Goal: Check status

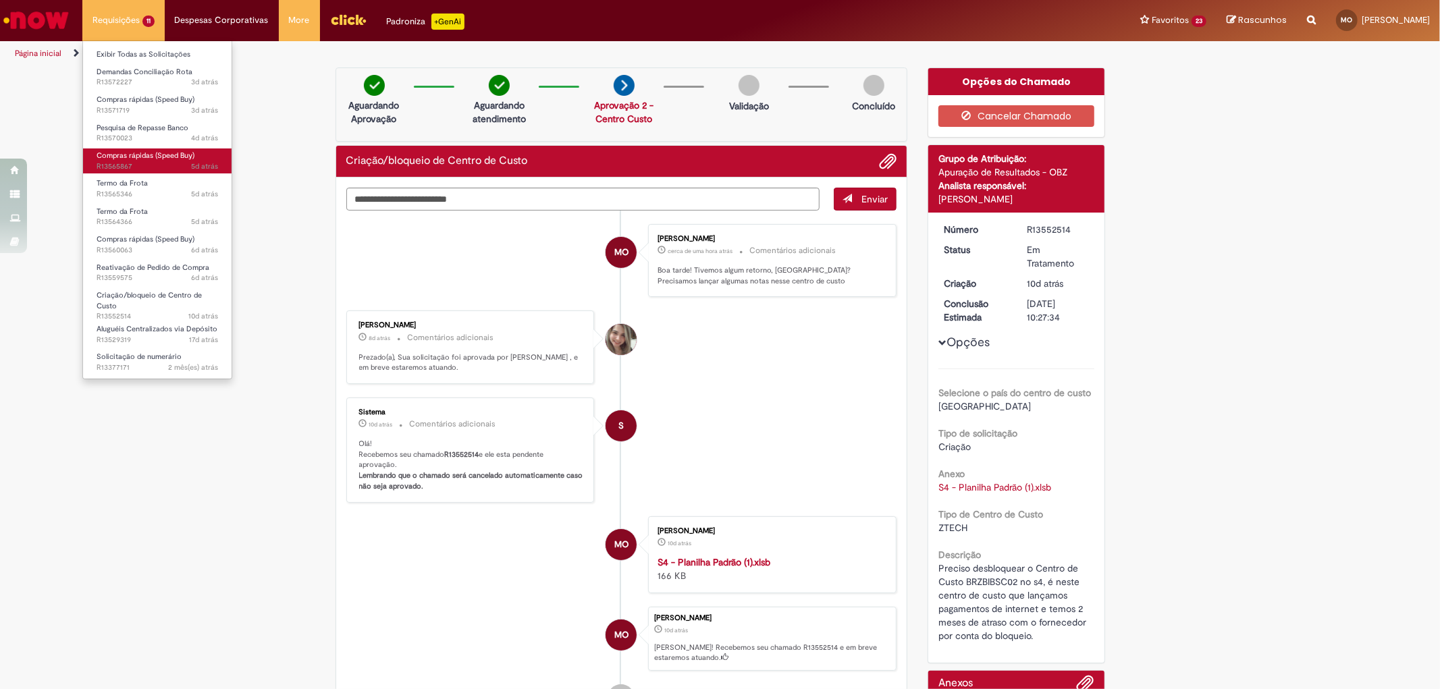
click at [178, 165] on span "5d atrás 5 dias atrás R13565867" at bounding box center [158, 166] width 122 height 11
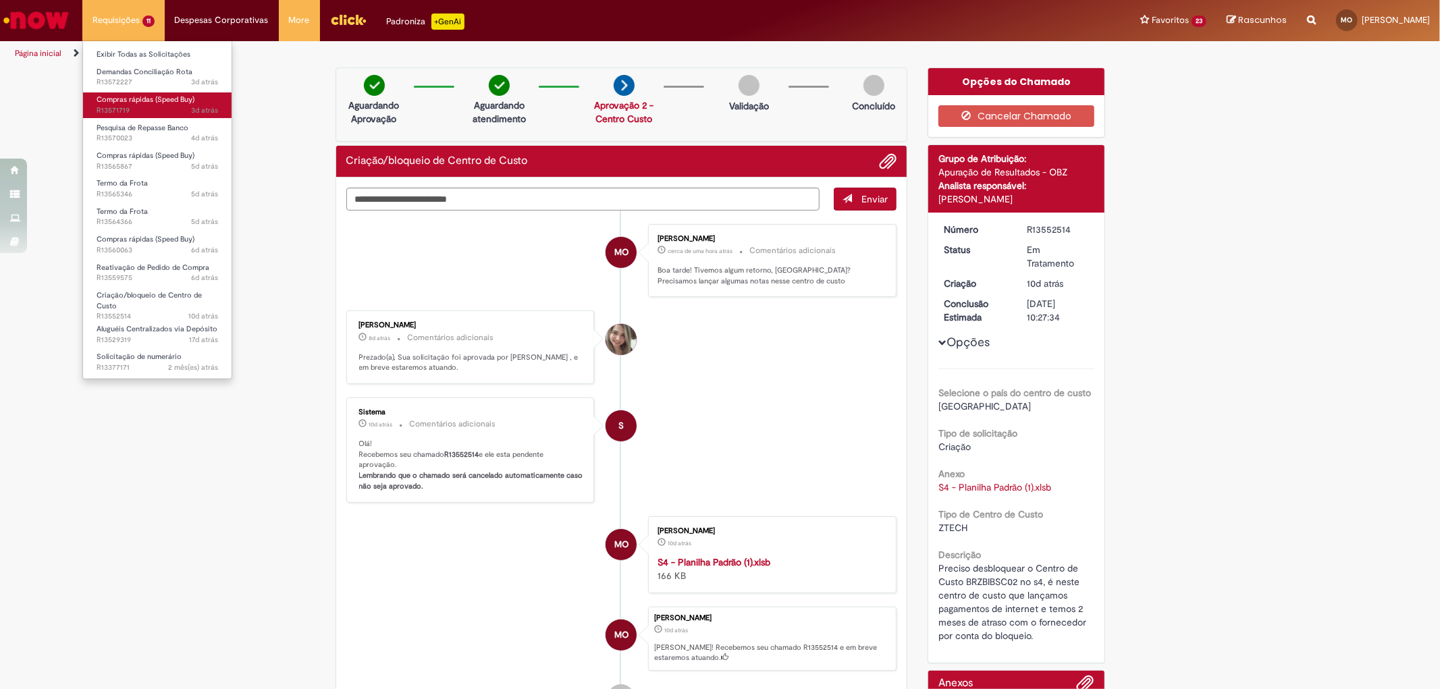
click at [136, 98] on span "Compras rápidas (Speed Buy)" at bounding box center [146, 100] width 98 height 10
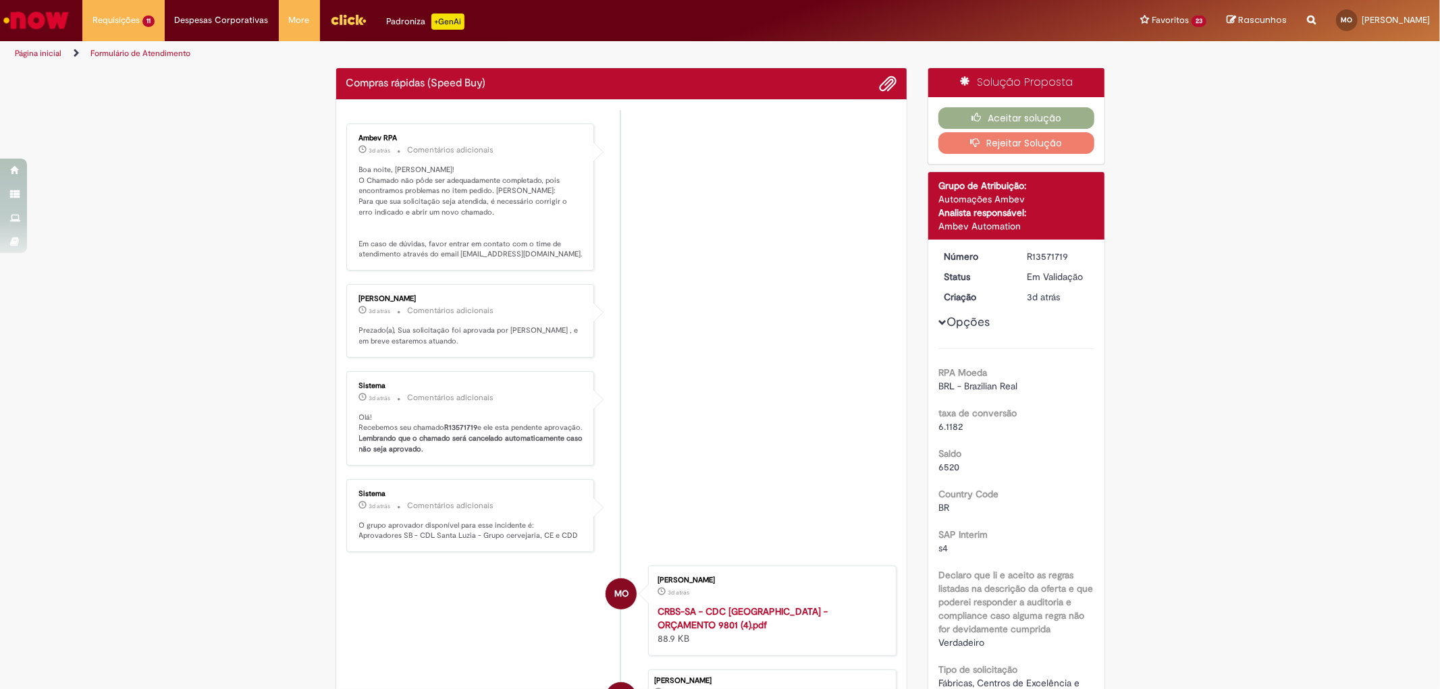
click at [714, 235] on li "Ambev RPA 3d atrás 3 dias atrás Comentários adicionais Boa noite, [PERSON_NAME]…" at bounding box center [621, 197] width 551 height 147
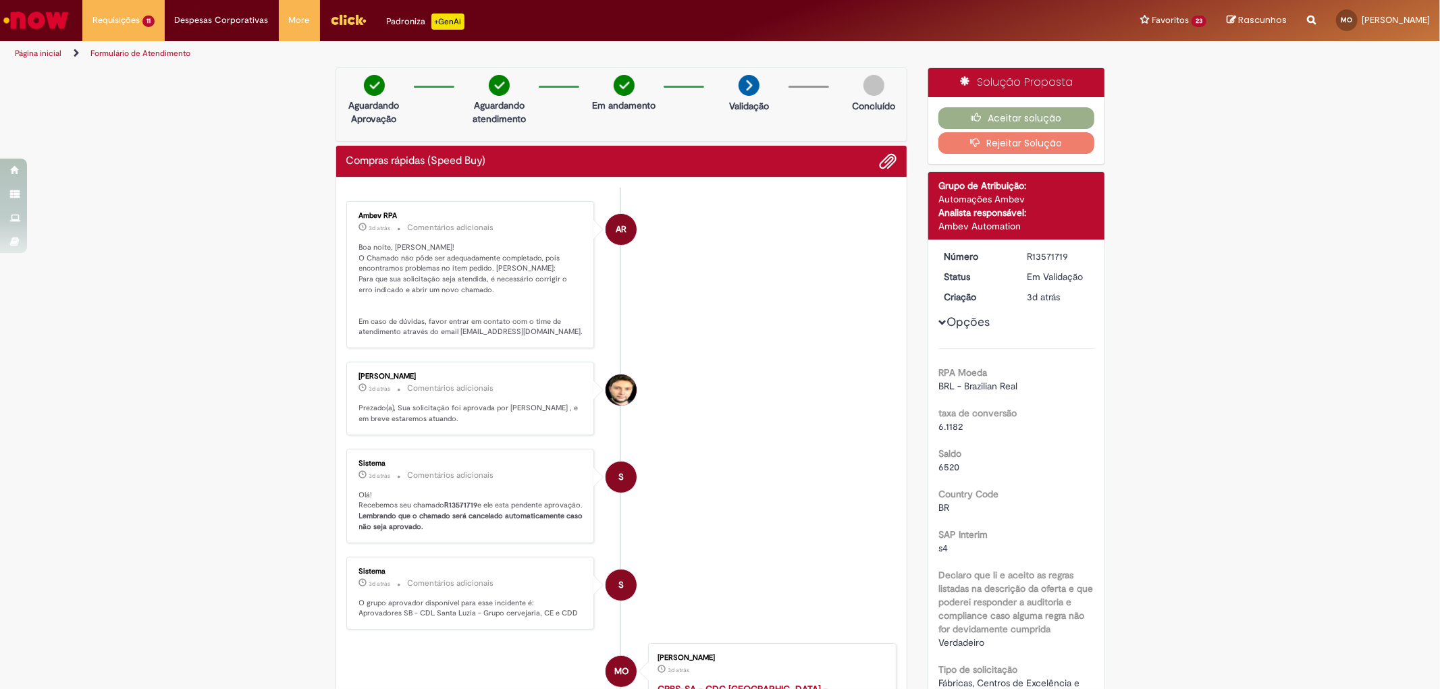
click at [1045, 252] on div "R13571719" at bounding box center [1058, 257] width 63 height 14
copy div "R13571719"
click at [773, 291] on li "AR Ambev RPA 3d atrás 3 dias atrás Comentários adicionais Boa noite, [PERSON_NA…" at bounding box center [621, 274] width 551 height 147
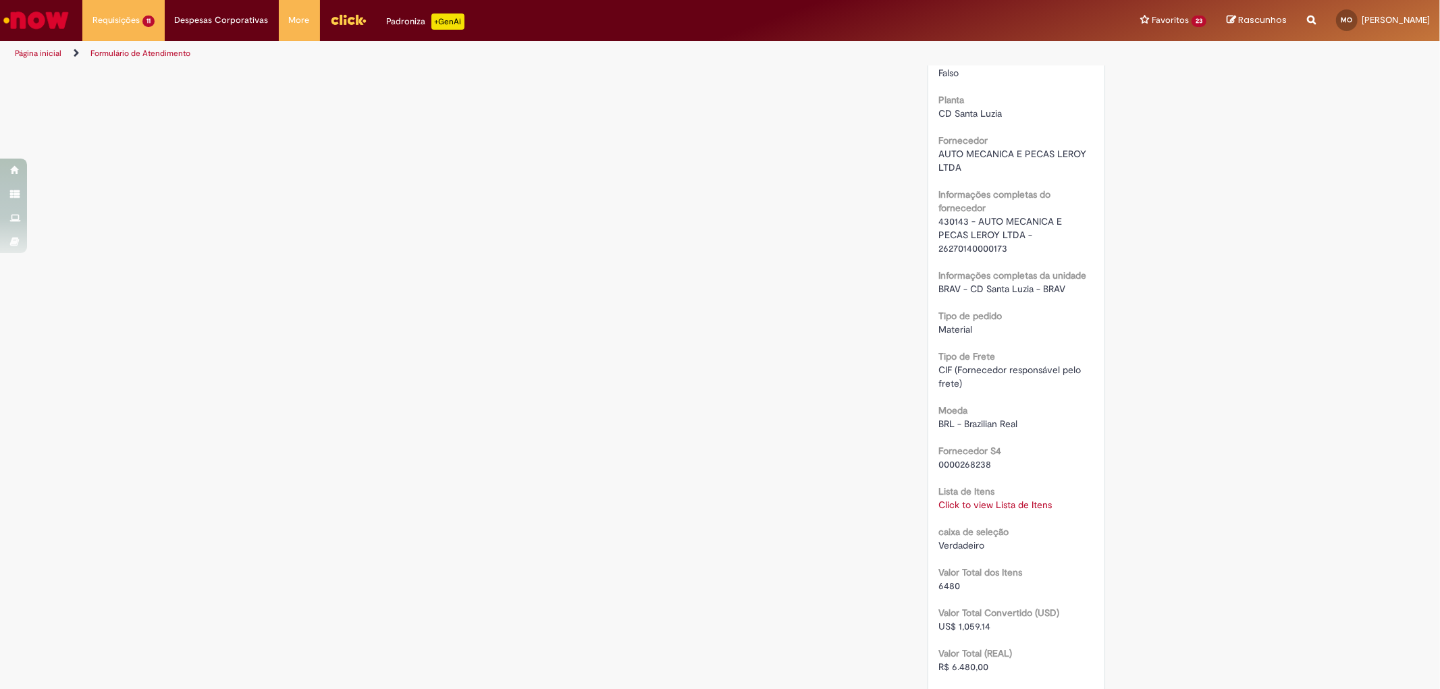
scroll to position [1125, 0]
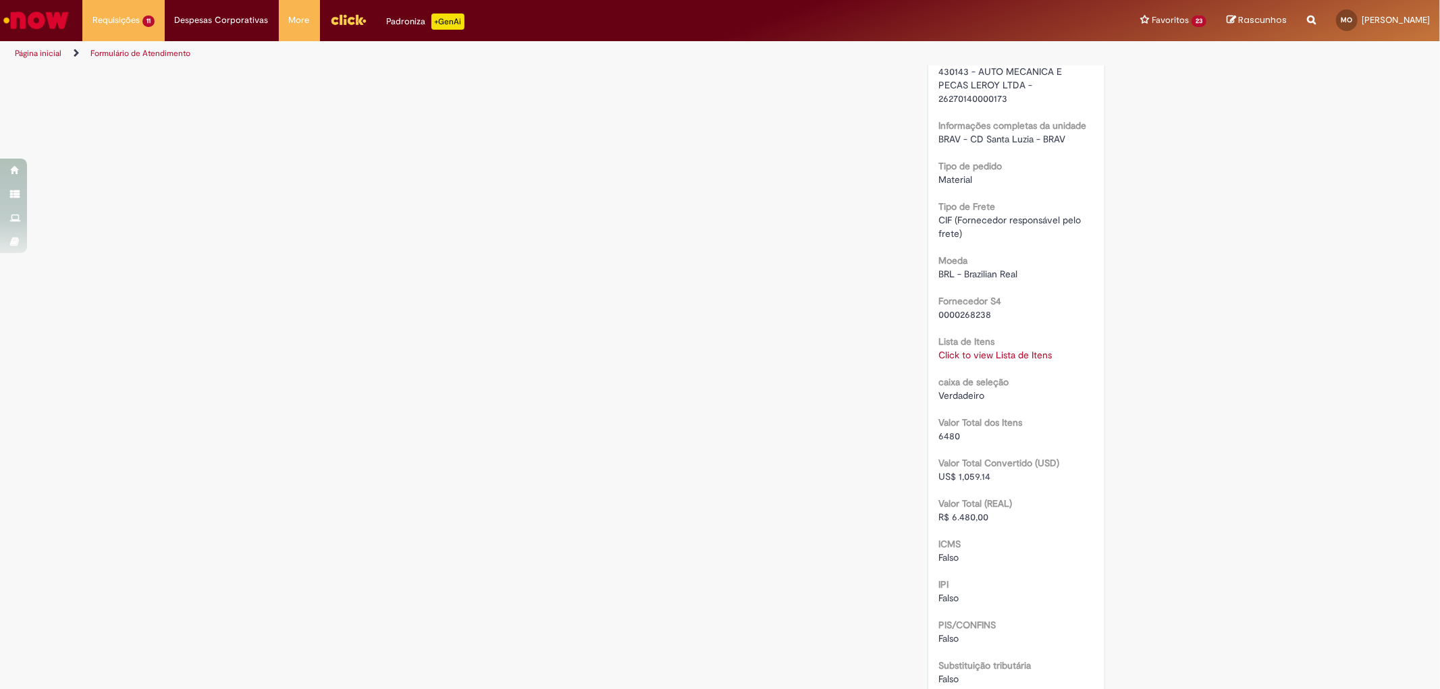
click at [993, 349] on link "Click to view Lista de Itens" at bounding box center [995, 355] width 113 height 12
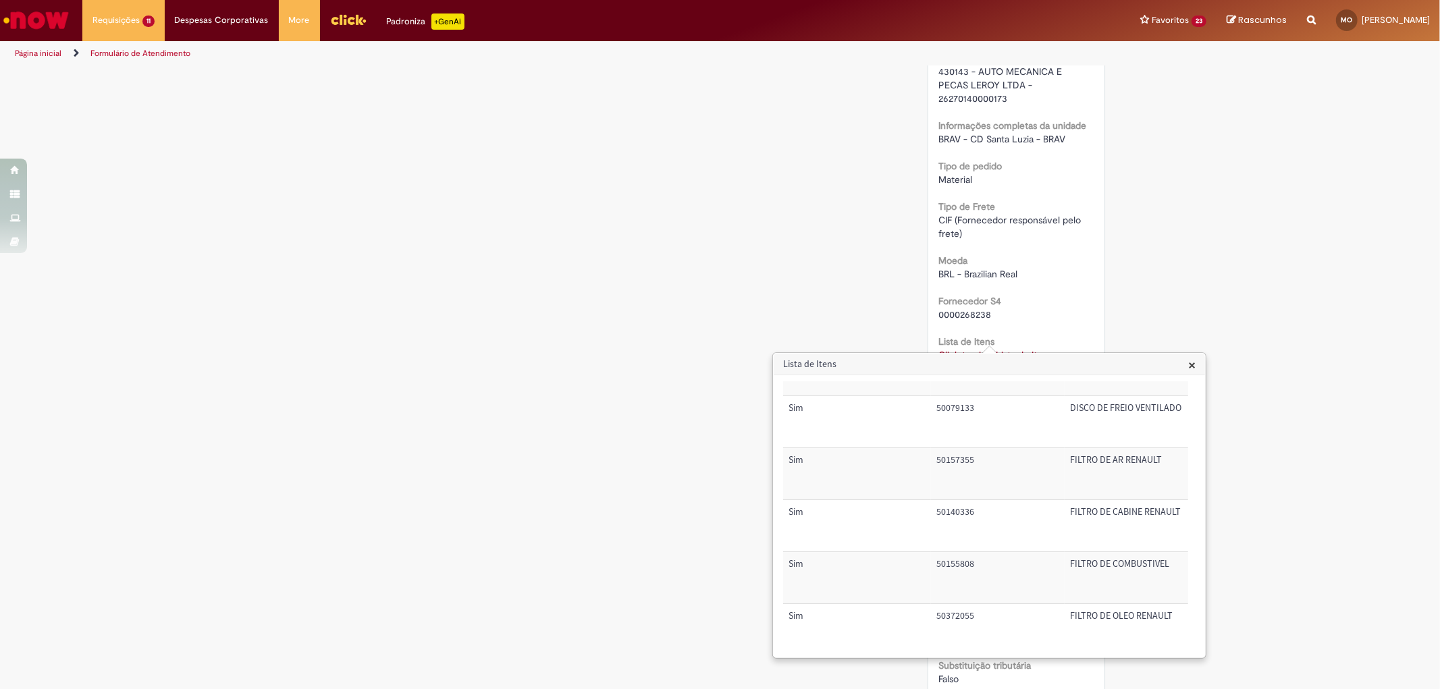
scroll to position [0, 0]
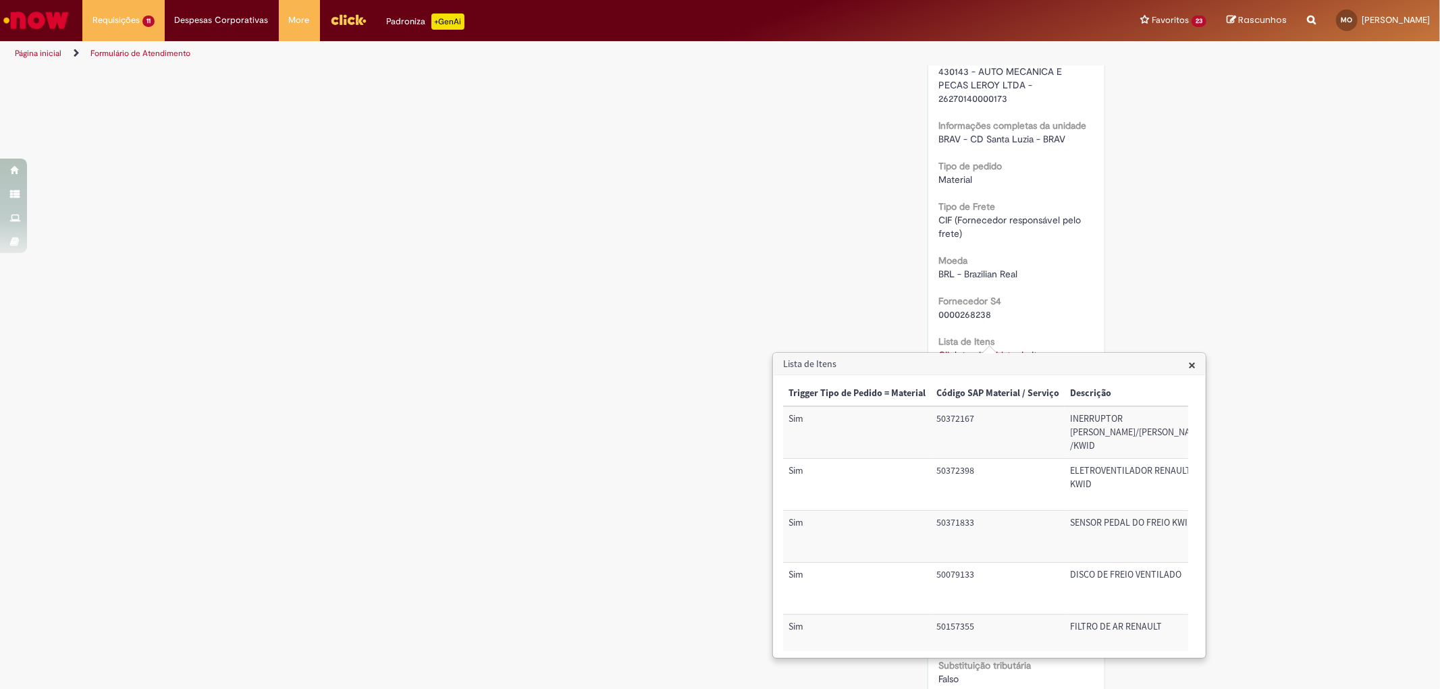
click at [1189, 365] on span "×" at bounding box center [1192, 365] width 7 height 18
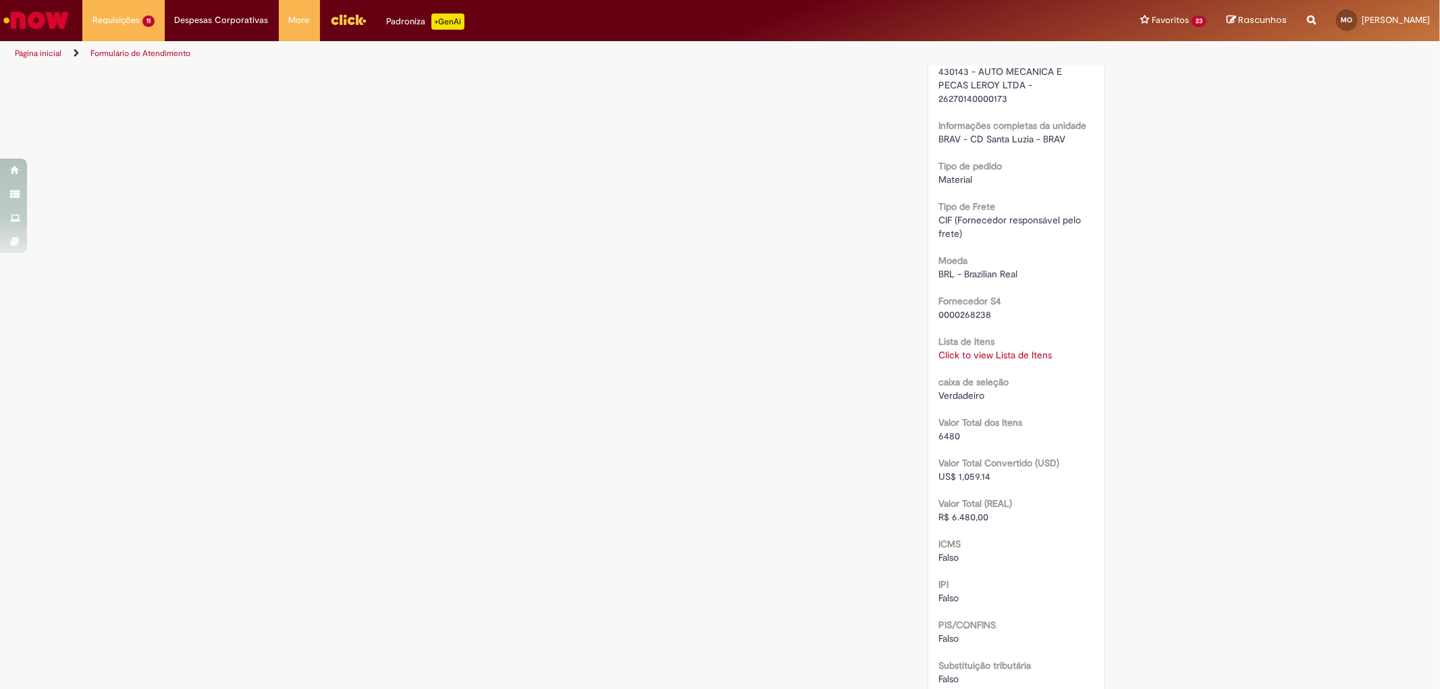
click at [706, 316] on div "Verificar Código de Barras Aguardando Aprovação Aguardando atendimento Em andam…" at bounding box center [720, 42] width 790 height 2201
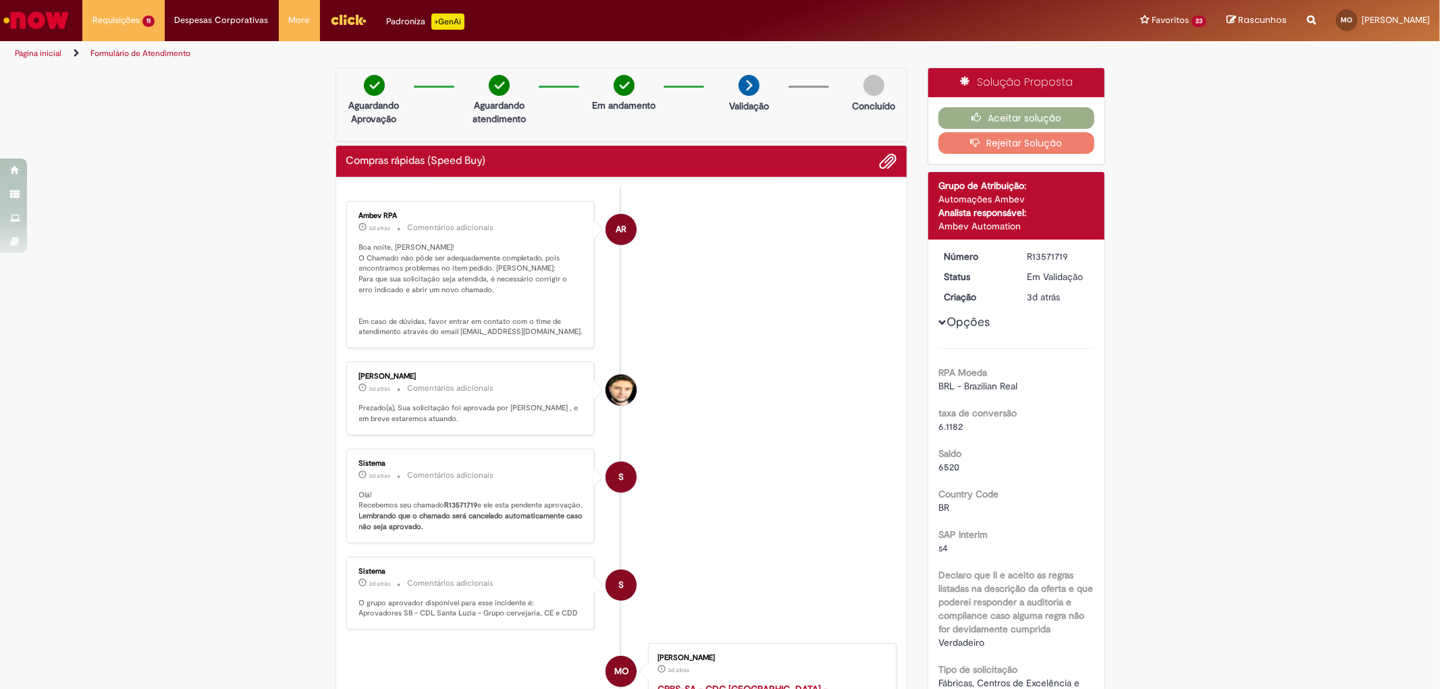
click at [818, 184] on div "Enviar AR Ambev RPA 3d atrás 3 dias atrás Comentários adicionais Boa noite, [PE…" at bounding box center [621, 534] width 571 height 712
